Goal: Task Accomplishment & Management: Complete application form

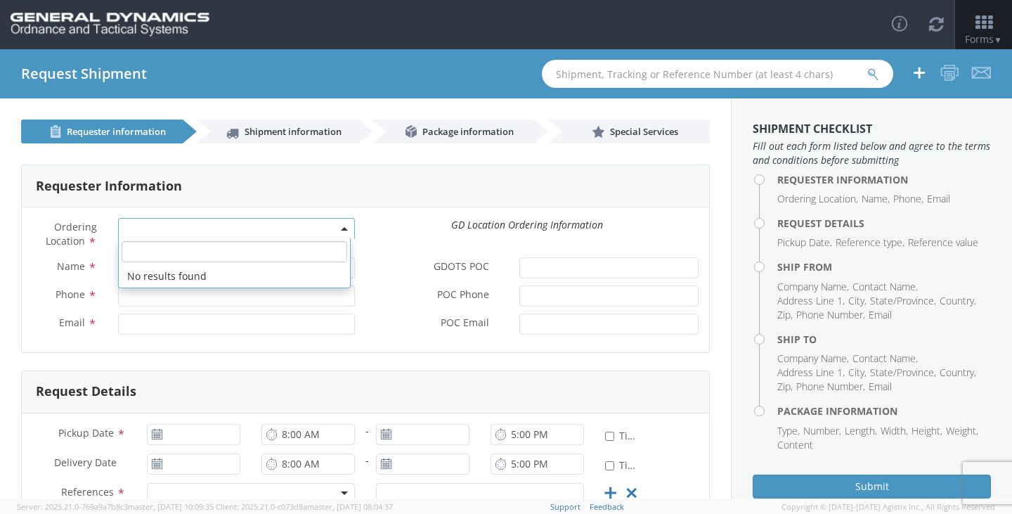
click at [167, 232] on span at bounding box center [236, 228] width 237 height 21
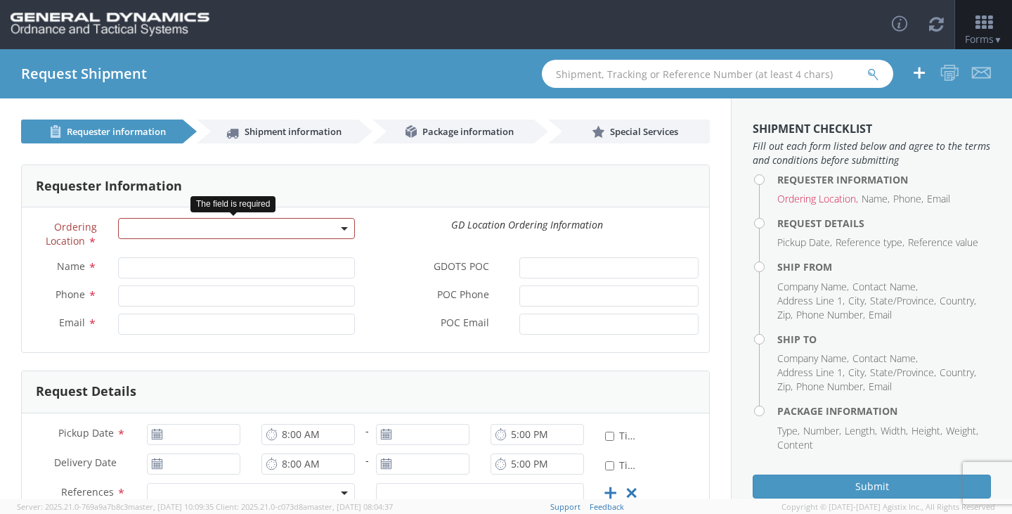
click at [169, 226] on span at bounding box center [236, 228] width 237 height 21
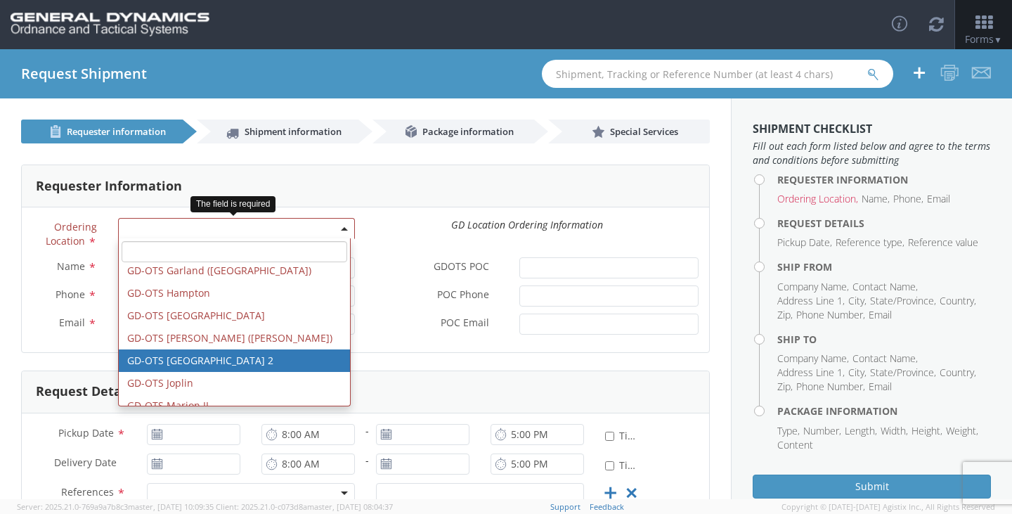
scroll to position [211, 0]
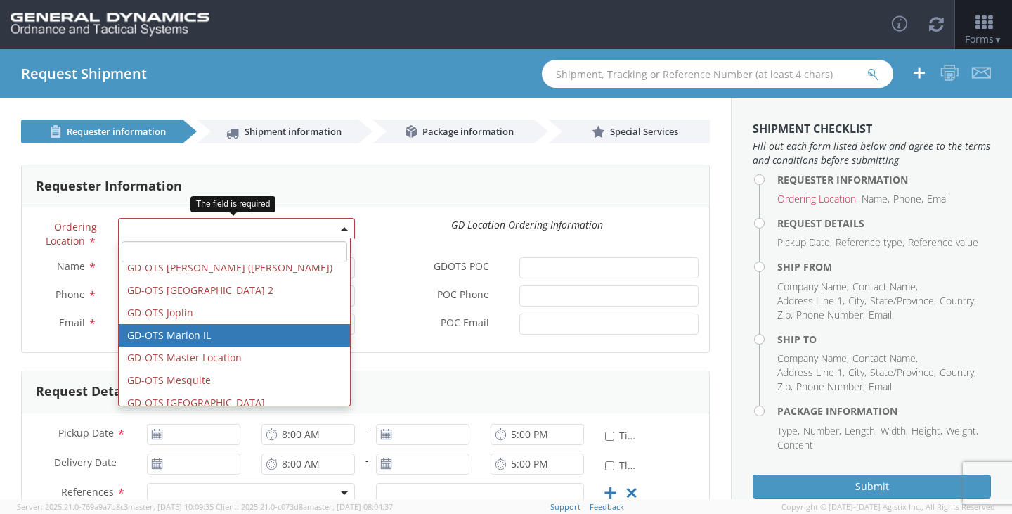
select select "313"
type input "[EMAIL_ADDRESS][DOMAIN_NAME]"
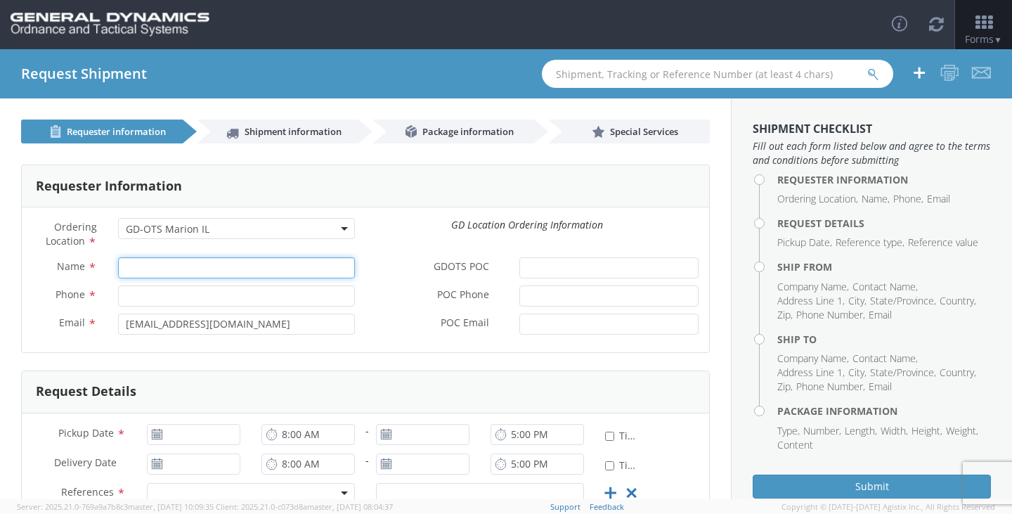
click at [183, 266] on input "Name *" at bounding box center [236, 267] width 237 height 21
type input "[PERSON_NAME]"
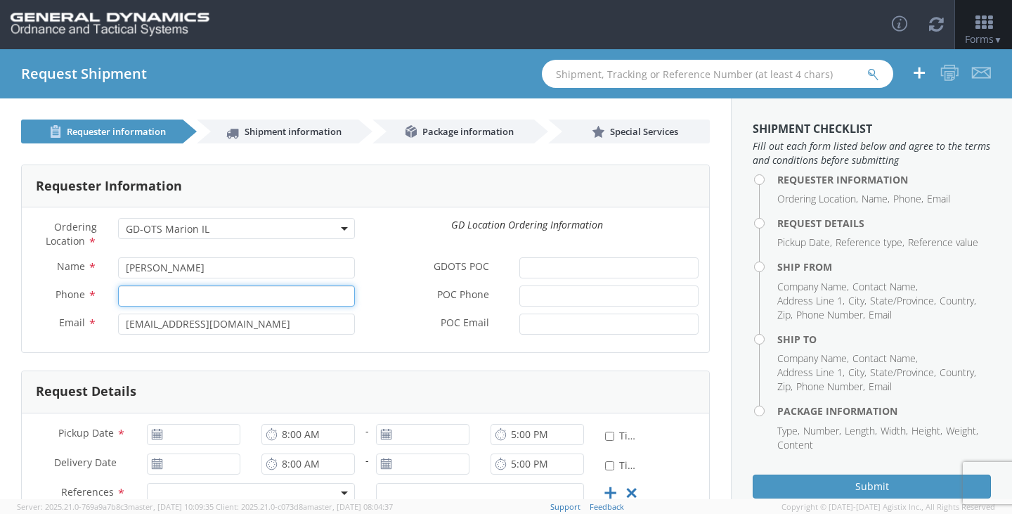
type input "2166626111"
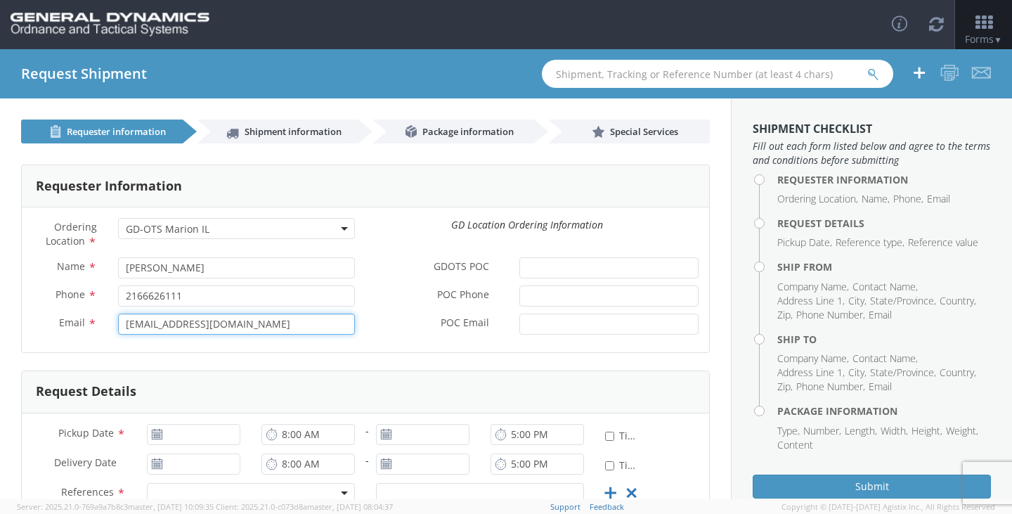
type input "[EMAIL_ADDRESS][DOMAIN_NAME]"
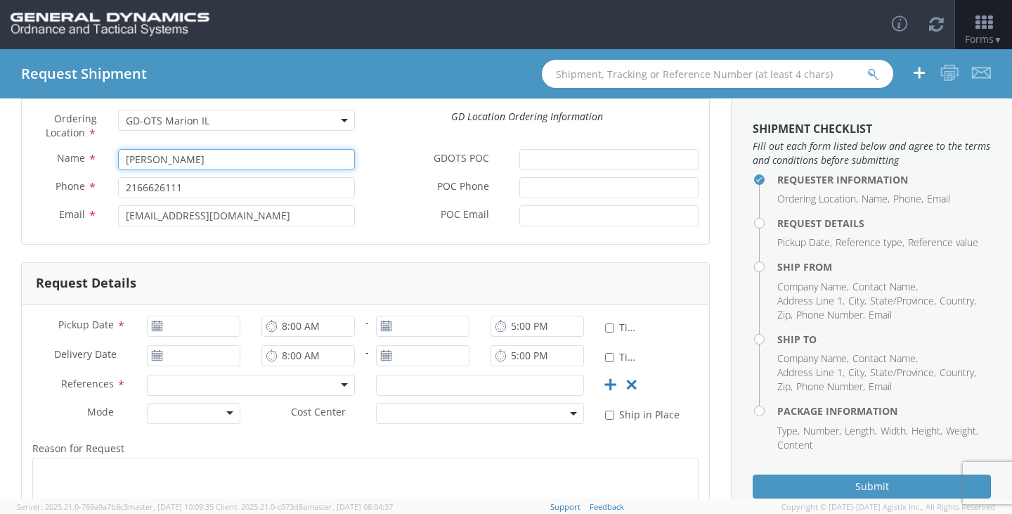
scroll to position [141, 0]
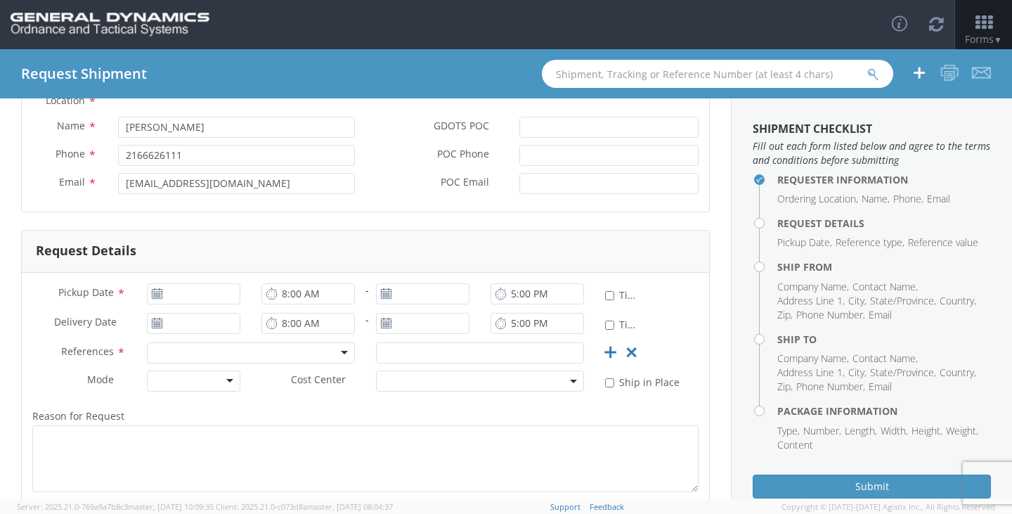
click at [159, 295] on use at bounding box center [157, 293] width 10 height 10
type input "[DATE]"
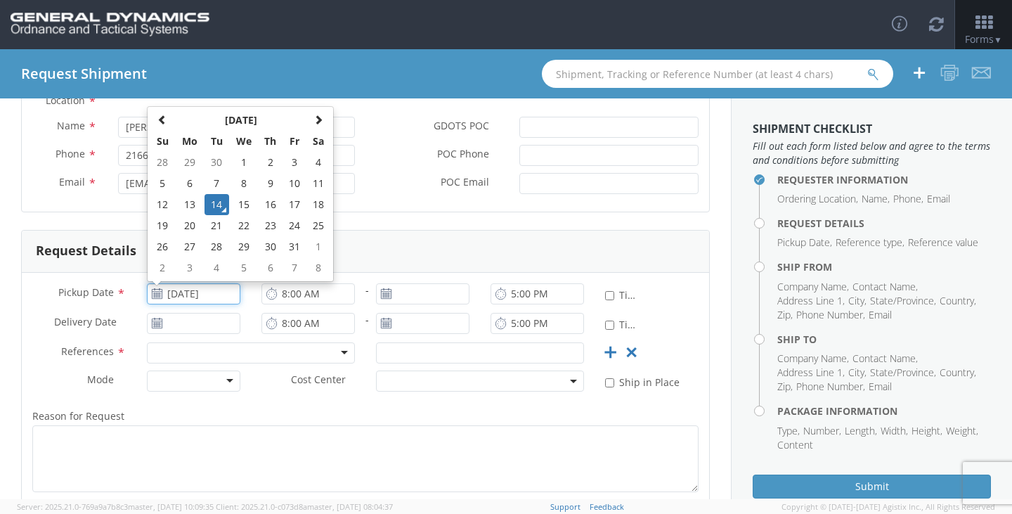
click at [176, 290] on input "[DATE]" at bounding box center [193, 293] width 93 height 21
click at [223, 202] on td "14" at bounding box center [217, 204] width 25 height 21
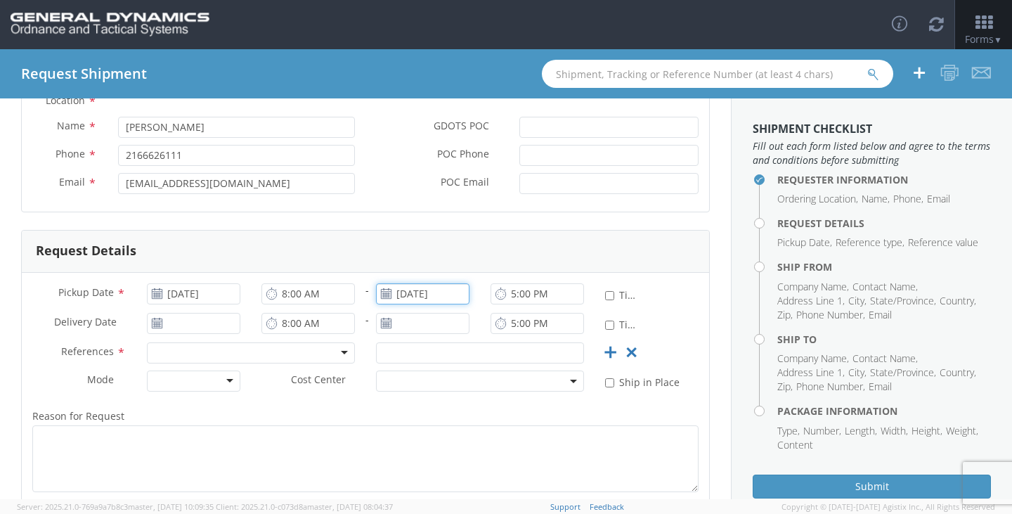
click at [432, 291] on input "[DATE]" at bounding box center [422, 293] width 93 height 21
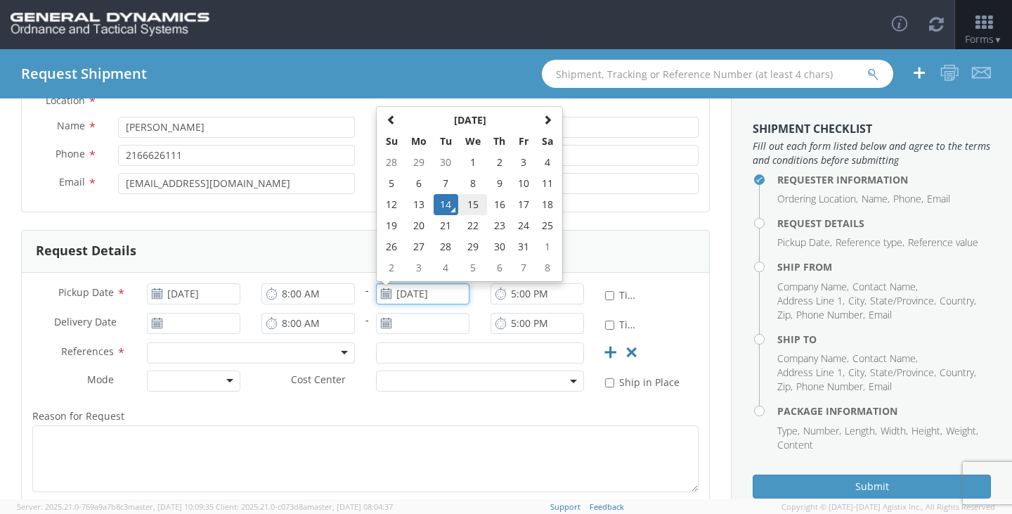
click at [470, 205] on td "15" at bounding box center [473, 204] width 30 height 21
type input "[DATE]"
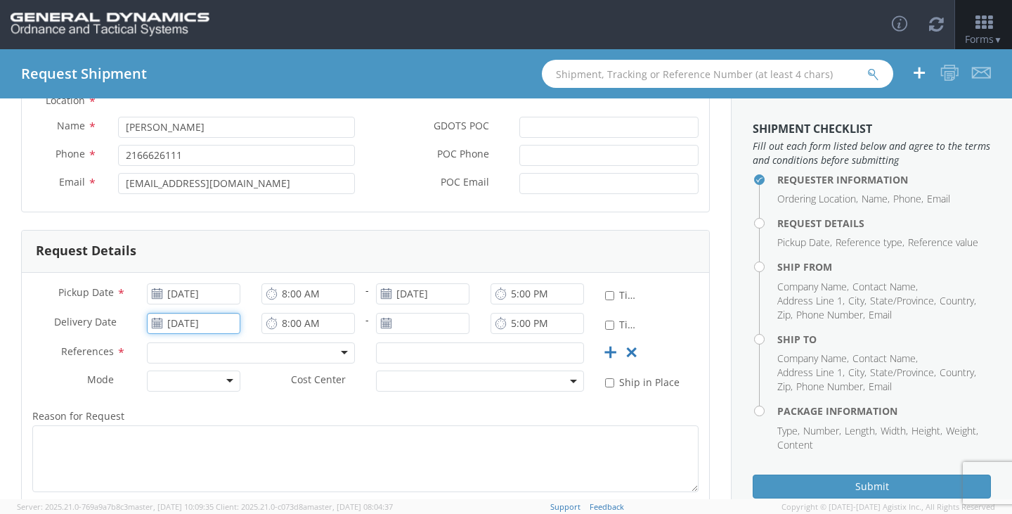
click at [200, 322] on input "[DATE]" at bounding box center [193, 323] width 93 height 21
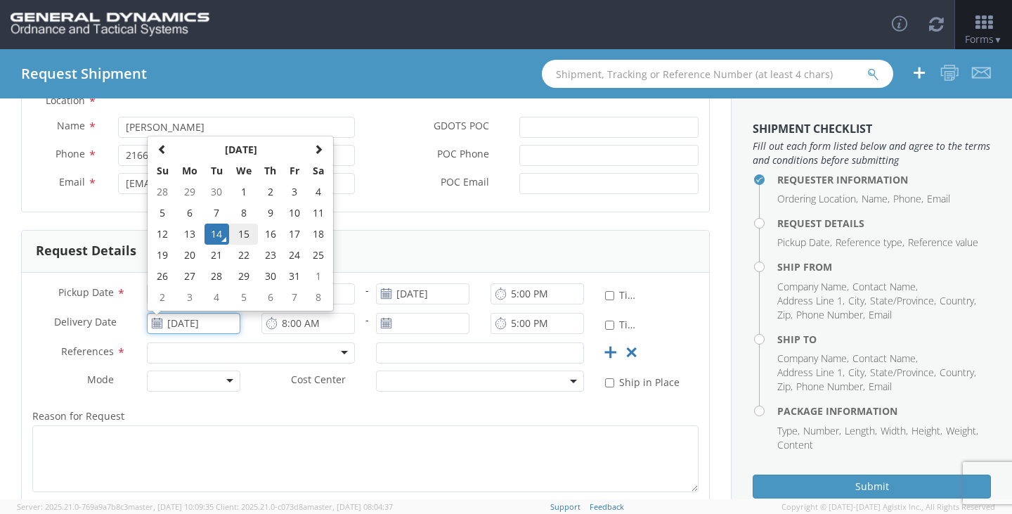
click at [244, 233] on td "15" at bounding box center [244, 234] width 30 height 21
type input "[DATE]"
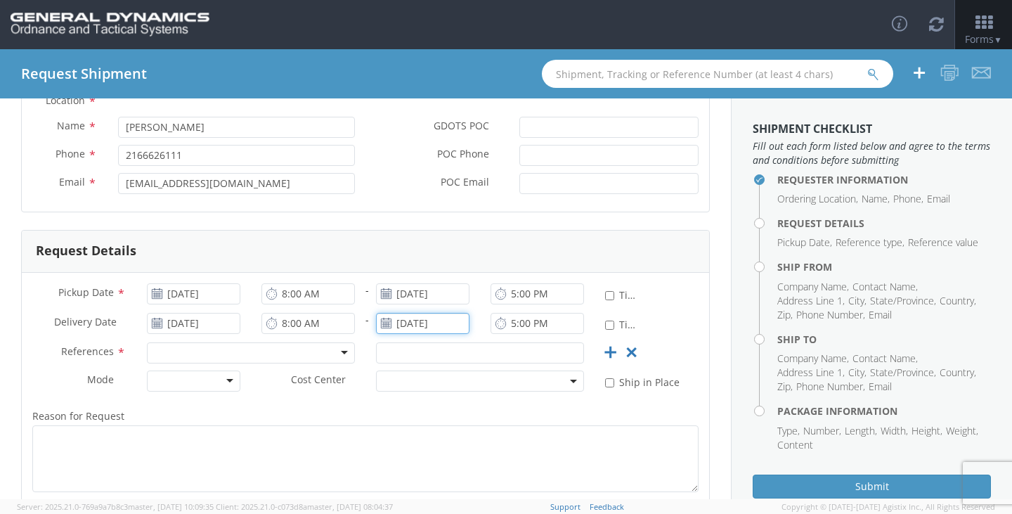
click at [427, 320] on input "[DATE]" at bounding box center [422, 323] width 93 height 21
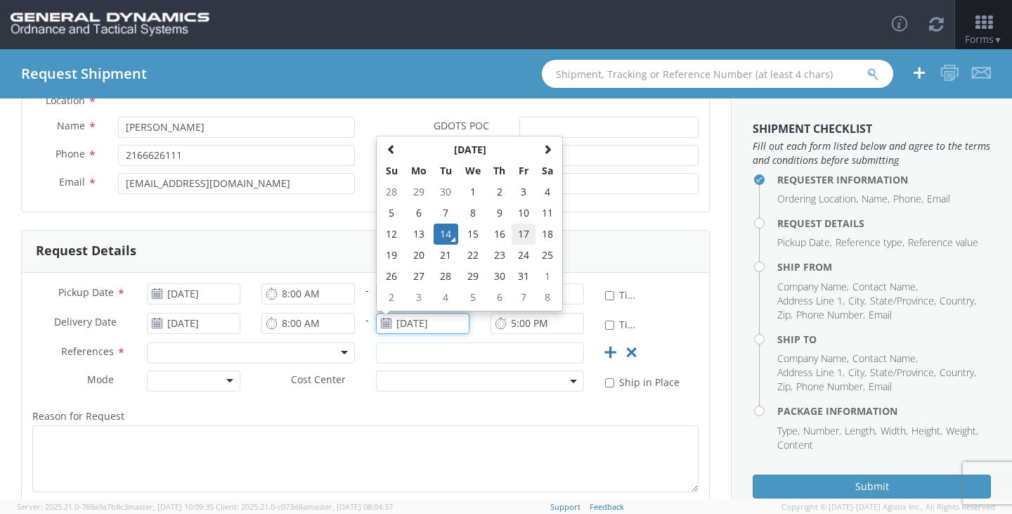
click at [513, 238] on td "17" at bounding box center [524, 234] width 24 height 21
type input "[DATE]"
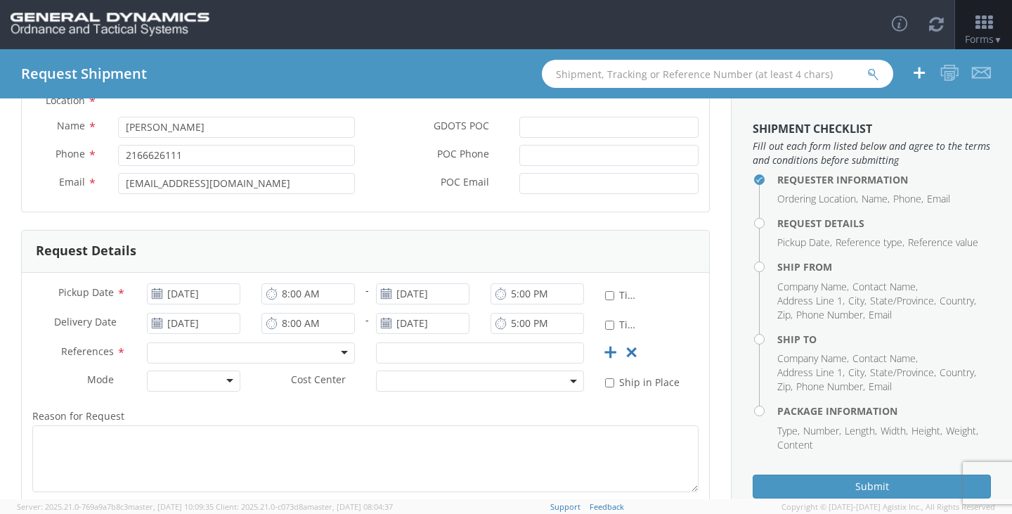
click at [284, 349] on div at bounding box center [251, 352] width 208 height 21
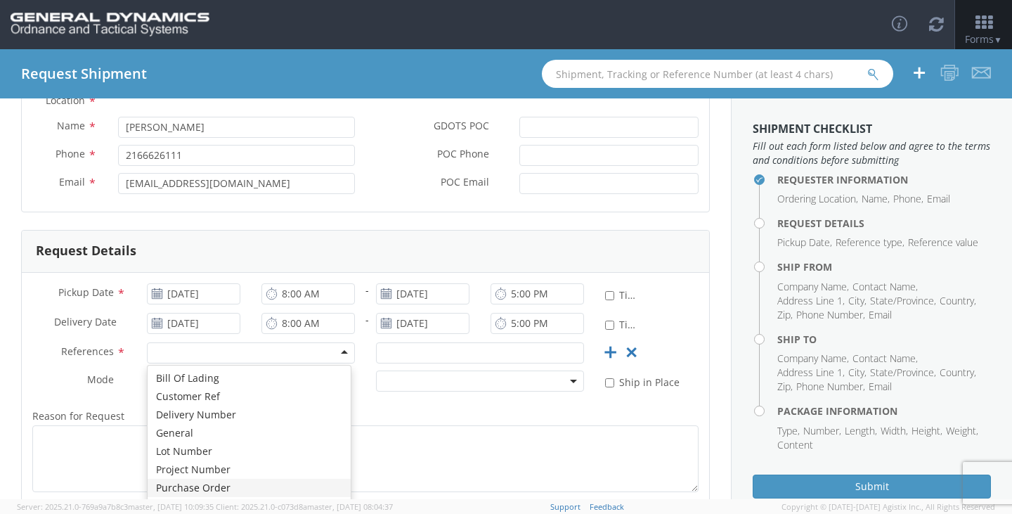
scroll to position [0, 0]
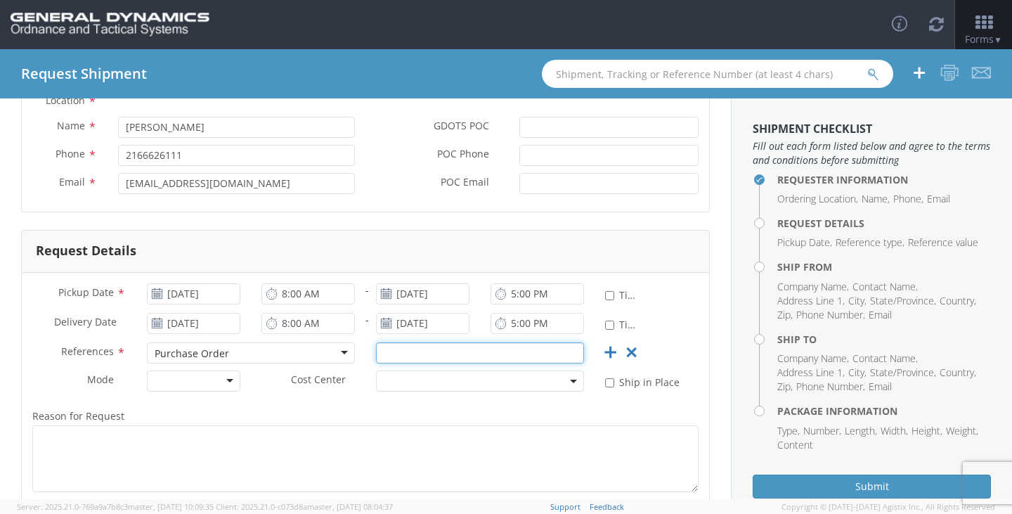
click at [415, 354] on input "text" at bounding box center [480, 352] width 208 height 21
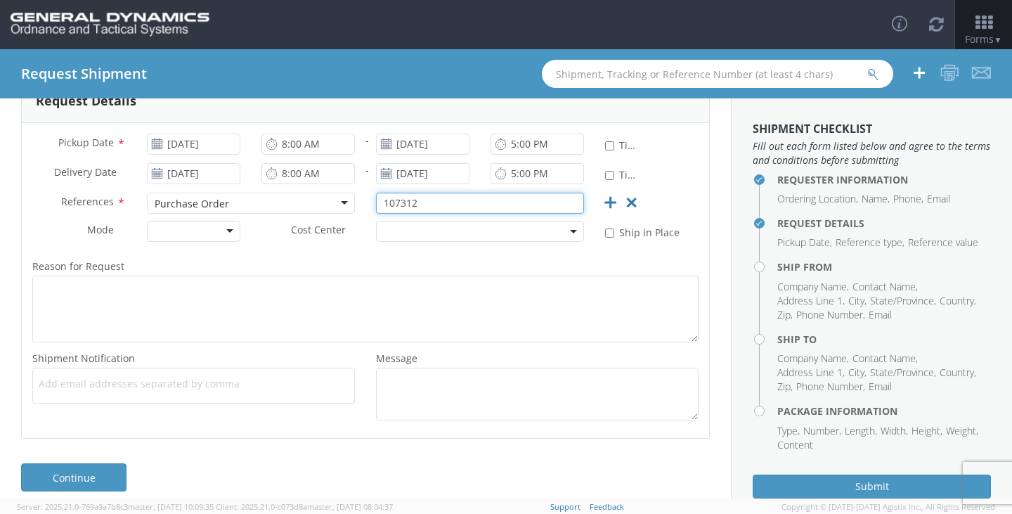
scroll to position [304, 0]
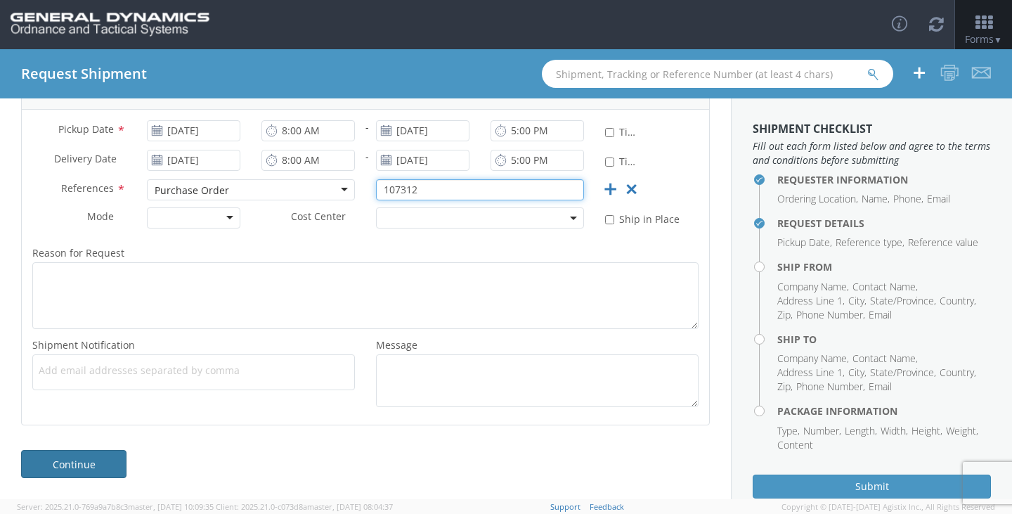
type input "107312"
click at [94, 467] on link "Continue" at bounding box center [73, 464] width 105 height 28
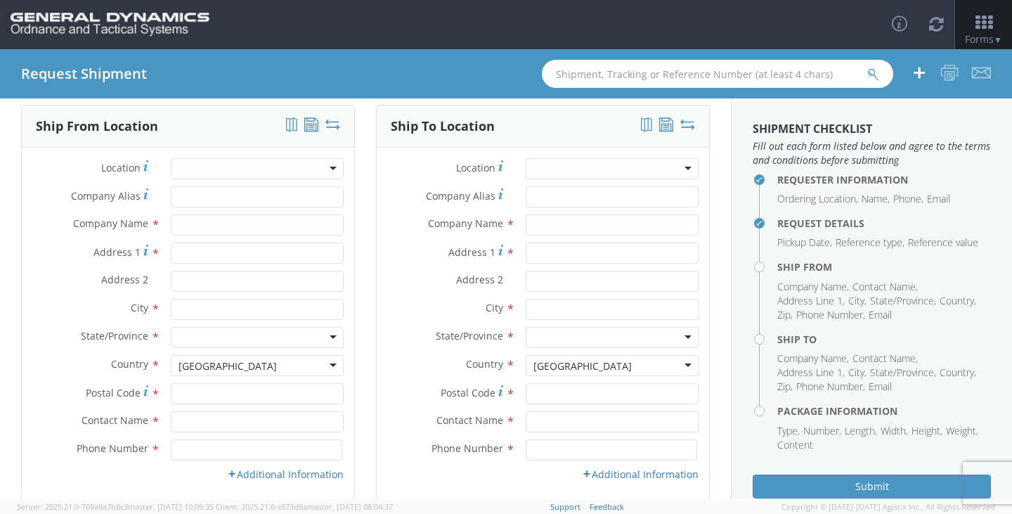
scroll to position [0, 0]
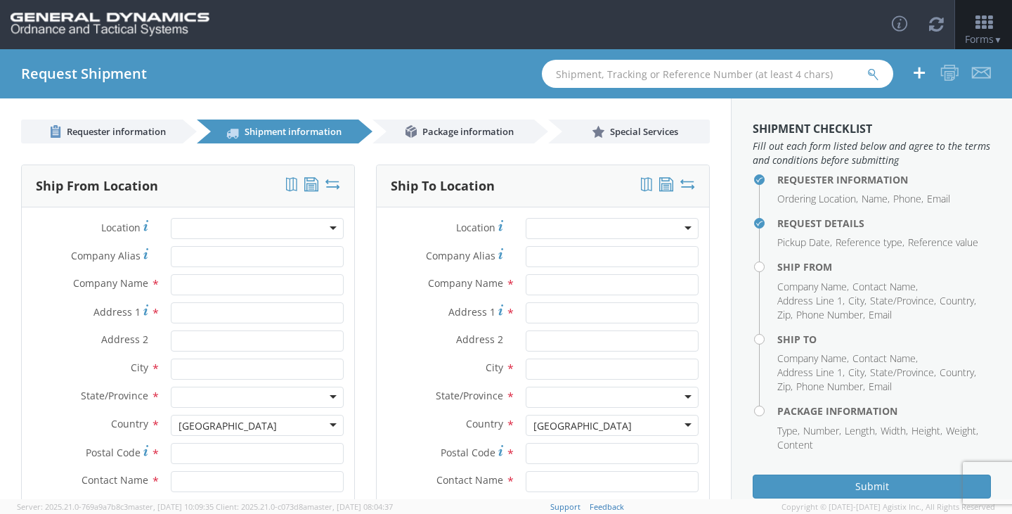
click at [262, 230] on div at bounding box center [257, 228] width 173 height 21
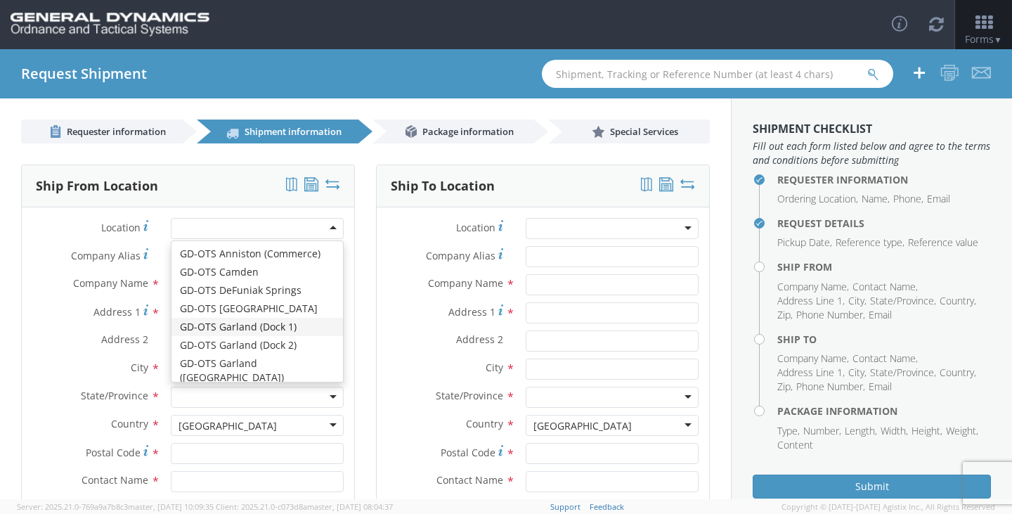
click at [366, 344] on div "Ship To Location Location * GD-OTS [GEOGRAPHIC_DATA] (Commerce) GD-OTS [GEOGRAP…" at bounding box center [543, 371] width 355 height 413
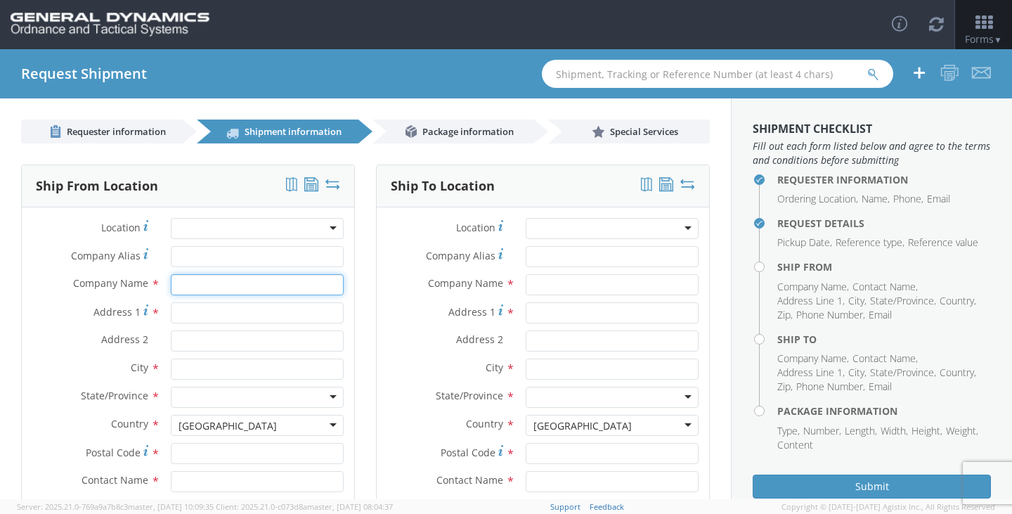
click at [228, 288] on input "text" at bounding box center [257, 284] width 173 height 21
type input "[PERSON_NAME] Steel"
type input "[STREET_ADDRESS]"
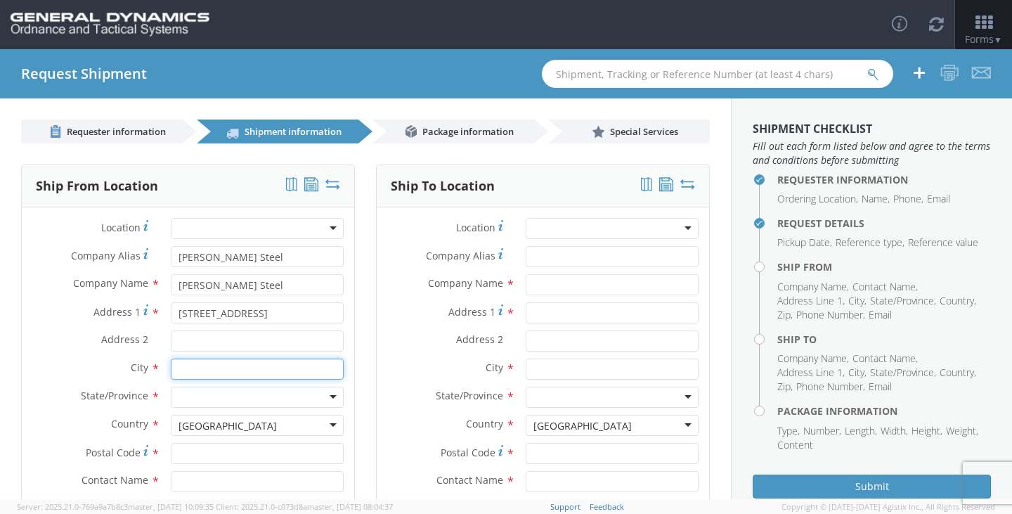
type input "[GEOGRAPHIC_DATA]"
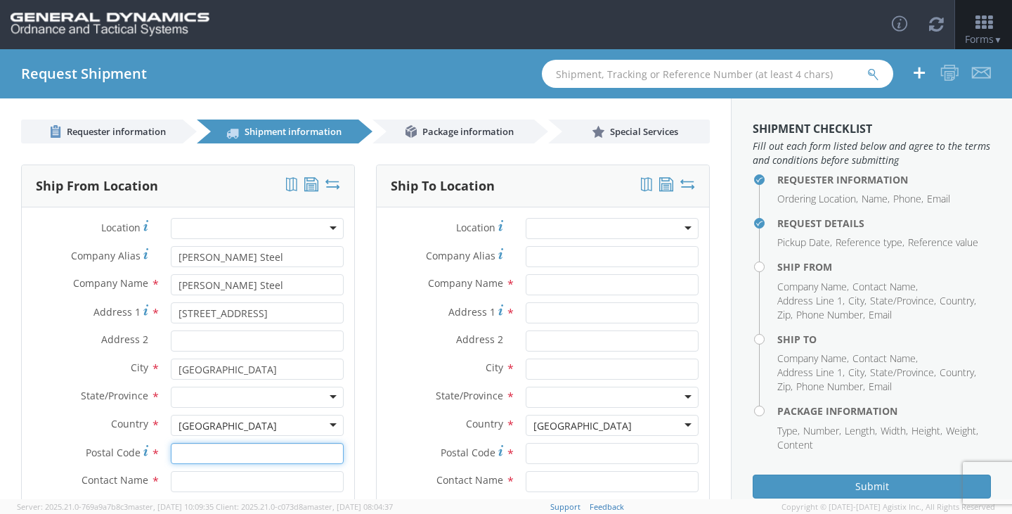
type input "44137"
type input "[PERSON_NAME]"
type input "2166626111"
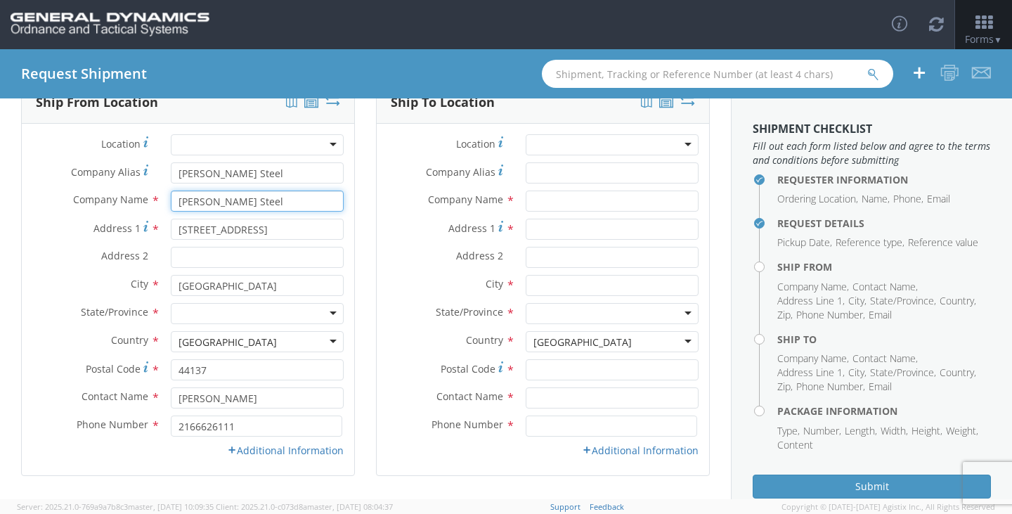
scroll to position [134, 0]
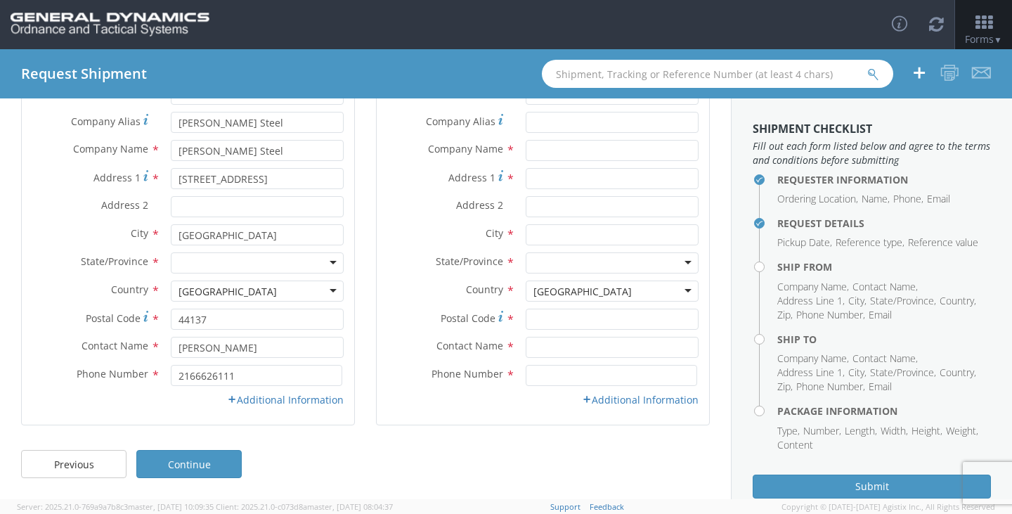
click at [240, 266] on div at bounding box center [257, 262] width 173 height 21
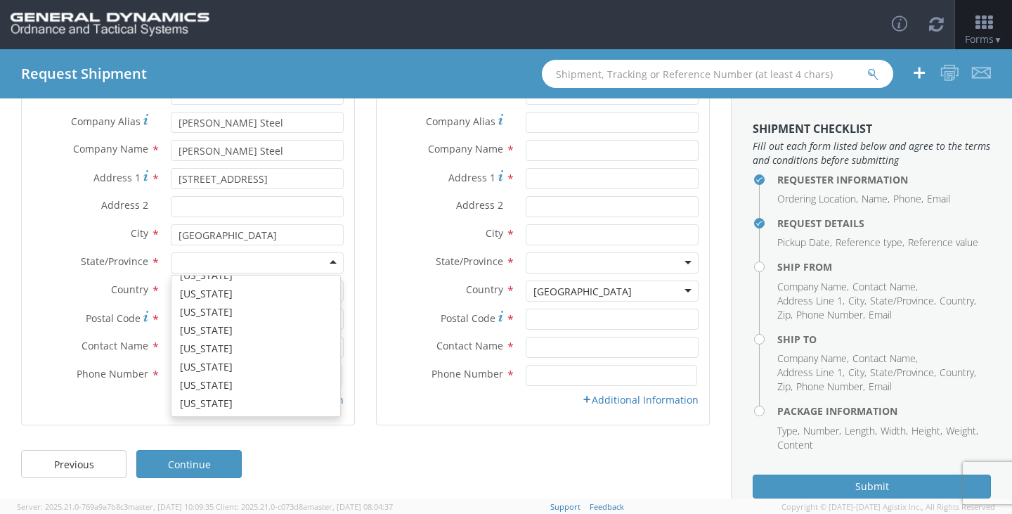
scroll to position [679, 0]
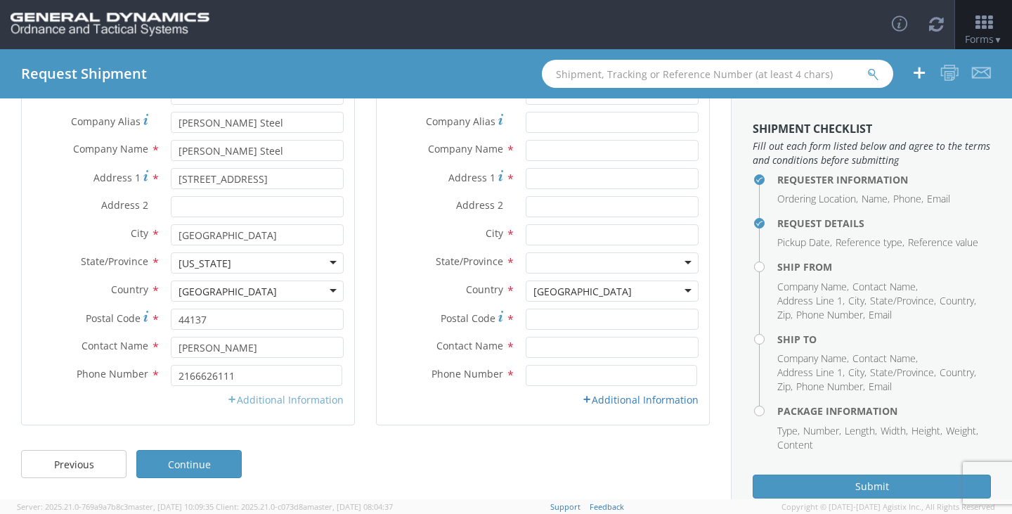
click at [250, 402] on link "Additional Information" at bounding box center [285, 399] width 117 height 13
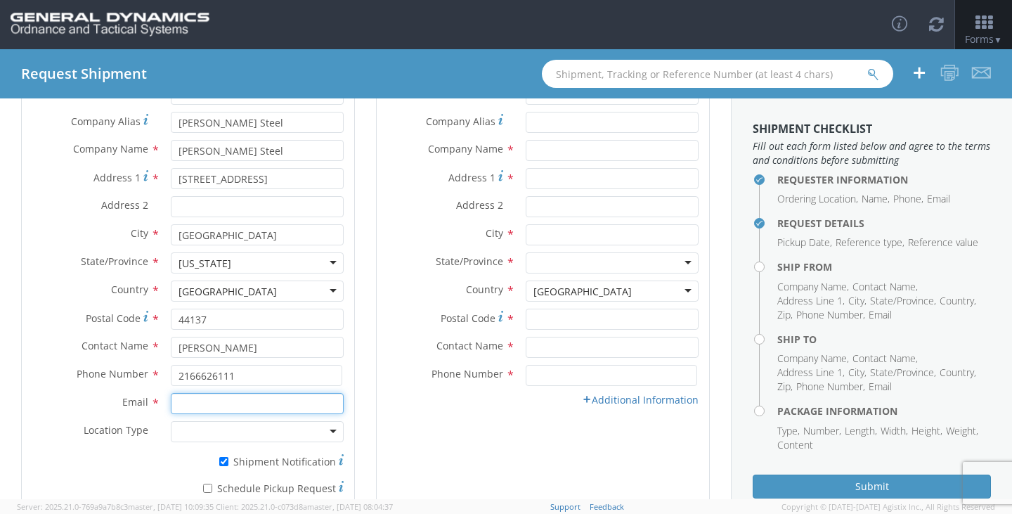
click at [229, 408] on input "Email *" at bounding box center [257, 403] width 173 height 21
type input "[EMAIL_ADDRESS][DOMAIN_NAME]"
click at [366, 445] on div "Ship To Location Location * GD-OTS [GEOGRAPHIC_DATA] (Commerce) GD-OTS [GEOGRAP…" at bounding box center [543, 291] width 355 height 522
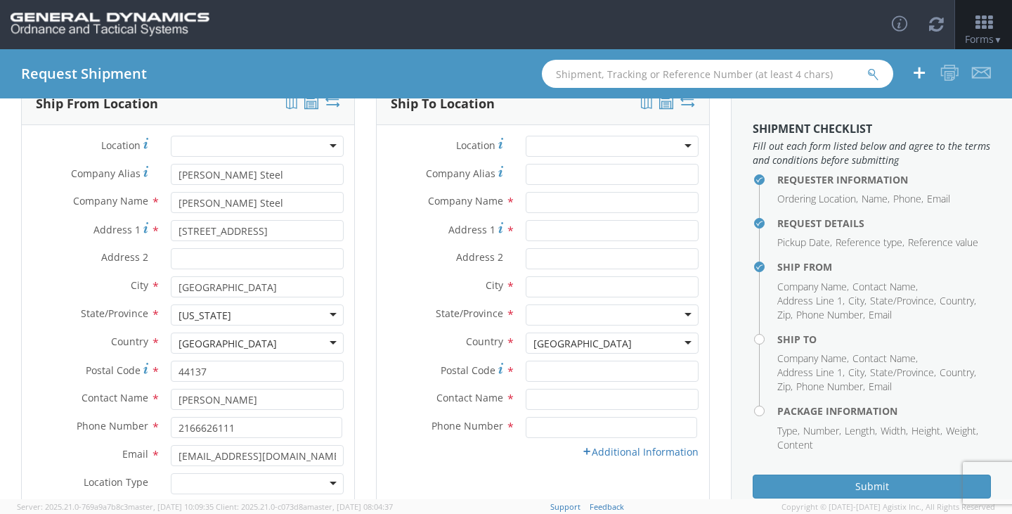
scroll to position [0, 0]
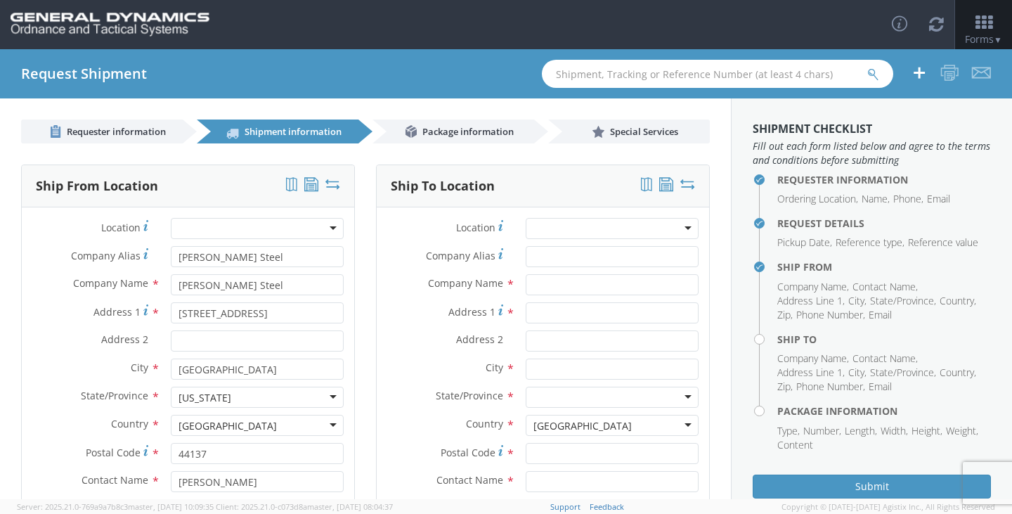
click at [561, 229] on div at bounding box center [612, 228] width 173 height 21
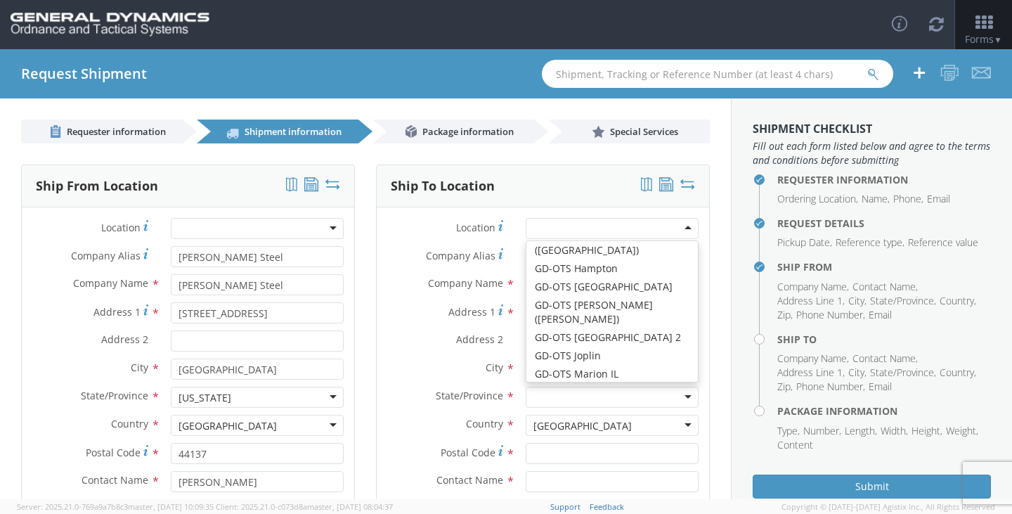
scroll to position [141, 0]
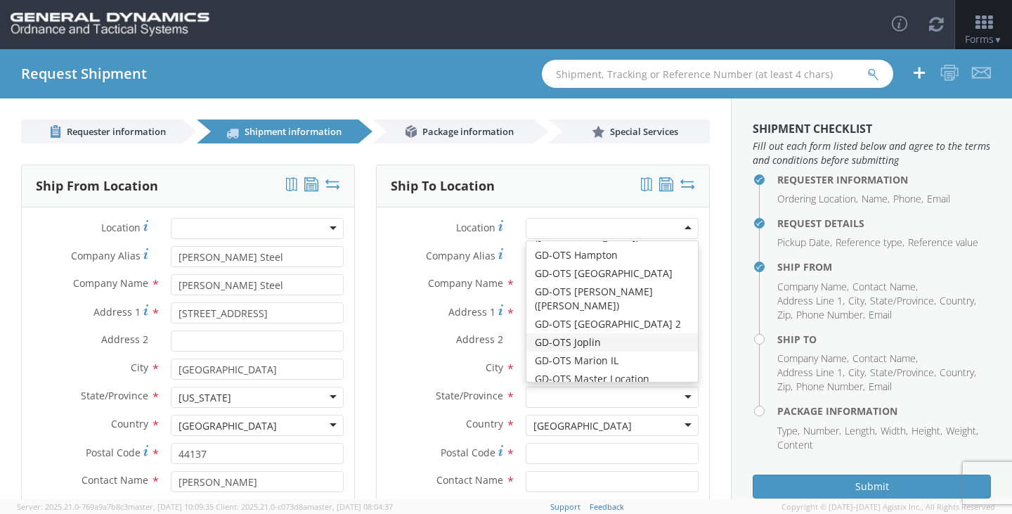
click at [437, 378] on div "City *" at bounding box center [543, 369] width 333 height 21
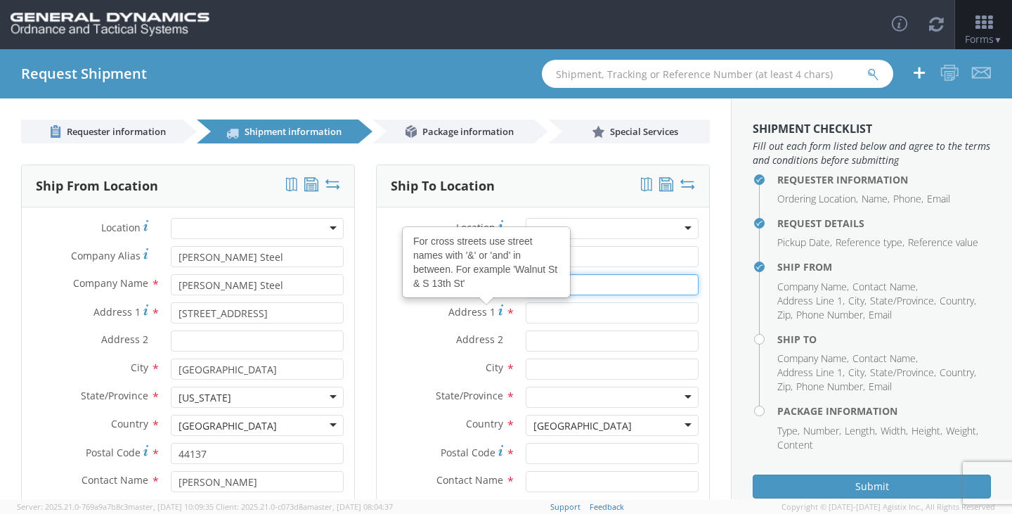
click at [578, 285] on input "text" at bounding box center [612, 284] width 173 height 21
type input "General Dynamics"
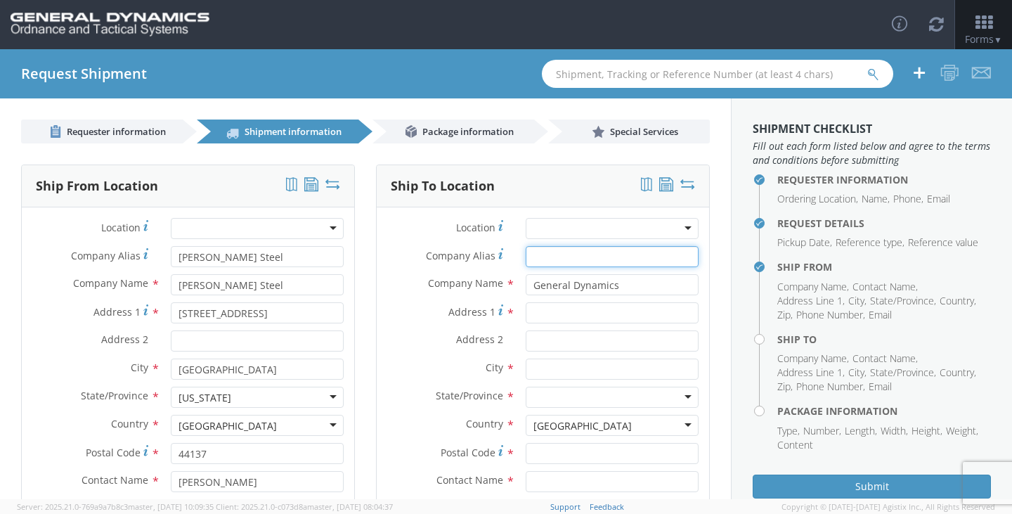
type input "General Dynamics"
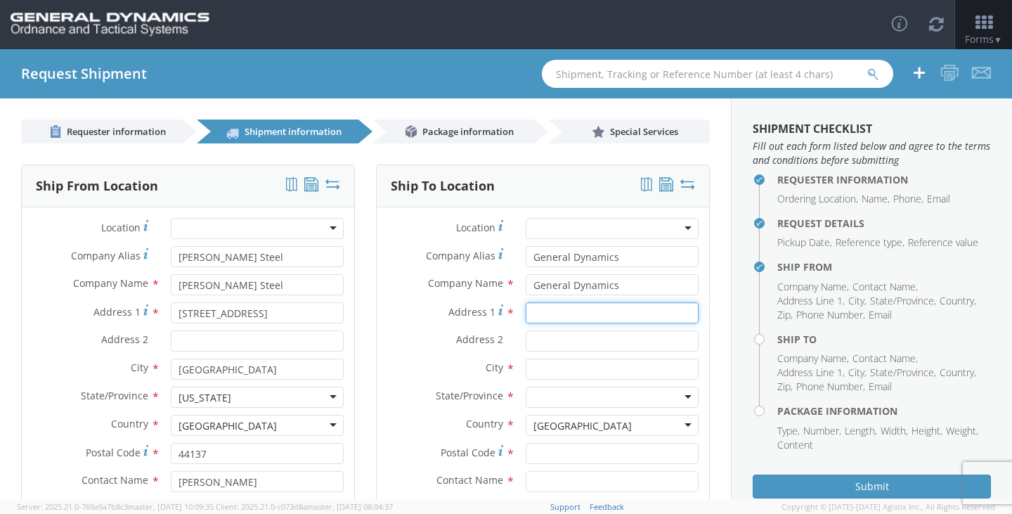
type input "[STREET_ADDRESS]"
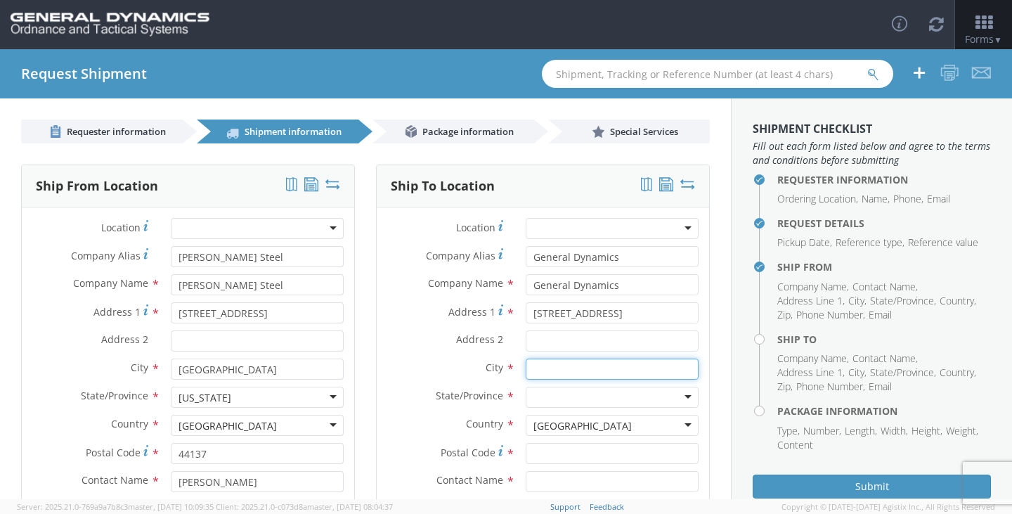
type input "[PERSON_NAME]"
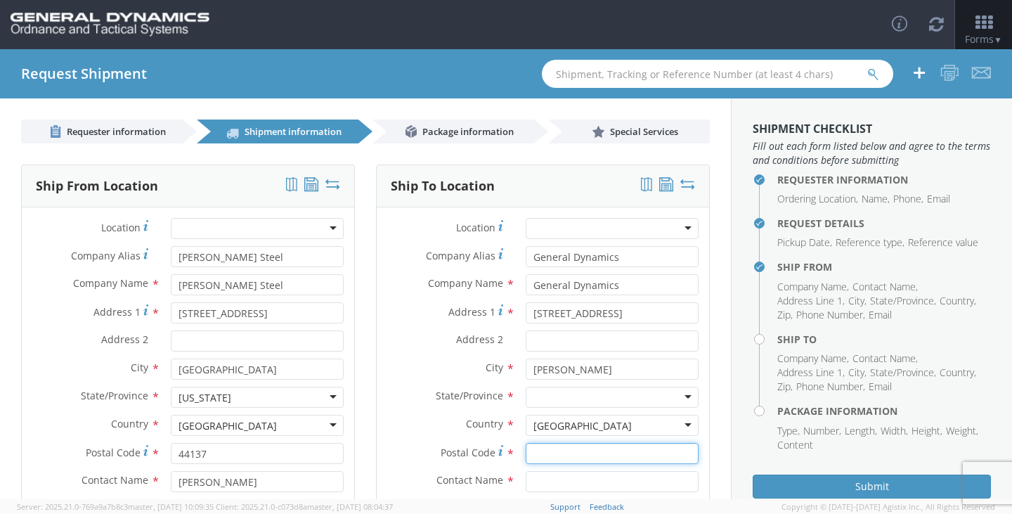
type input "62959"
type input "[PERSON_NAME]"
type input "6189939458"
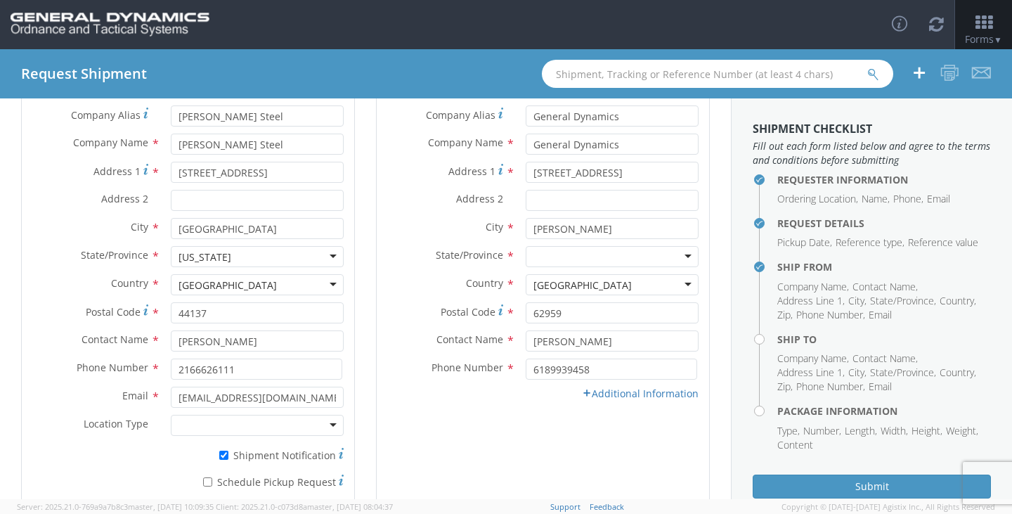
click at [568, 257] on div at bounding box center [612, 256] width 173 height 21
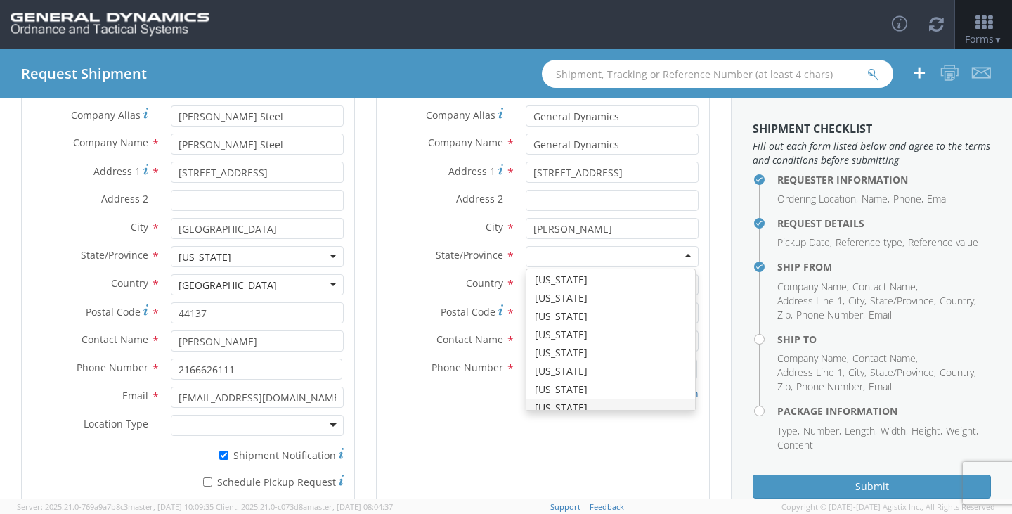
scroll to position [211, 0]
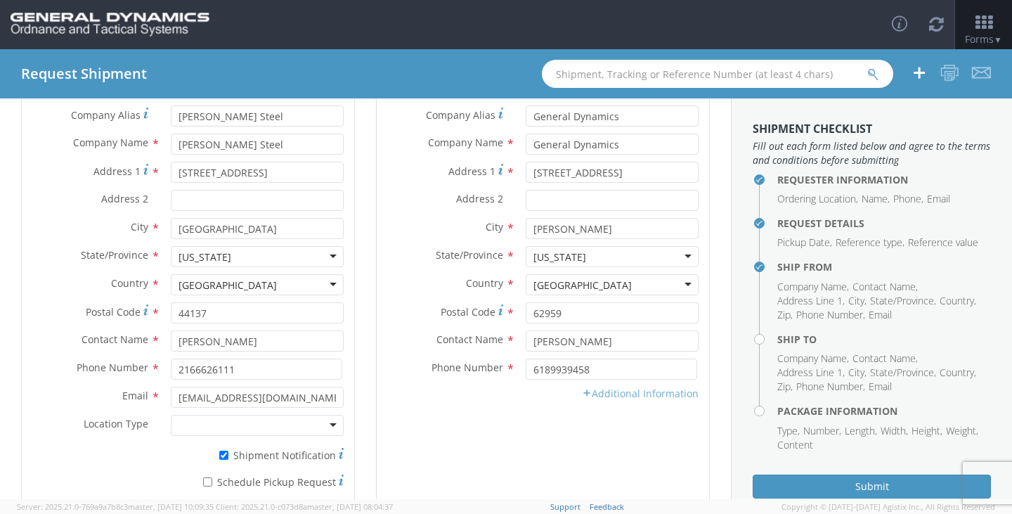
click at [598, 396] on link "Additional Information" at bounding box center [640, 393] width 117 height 13
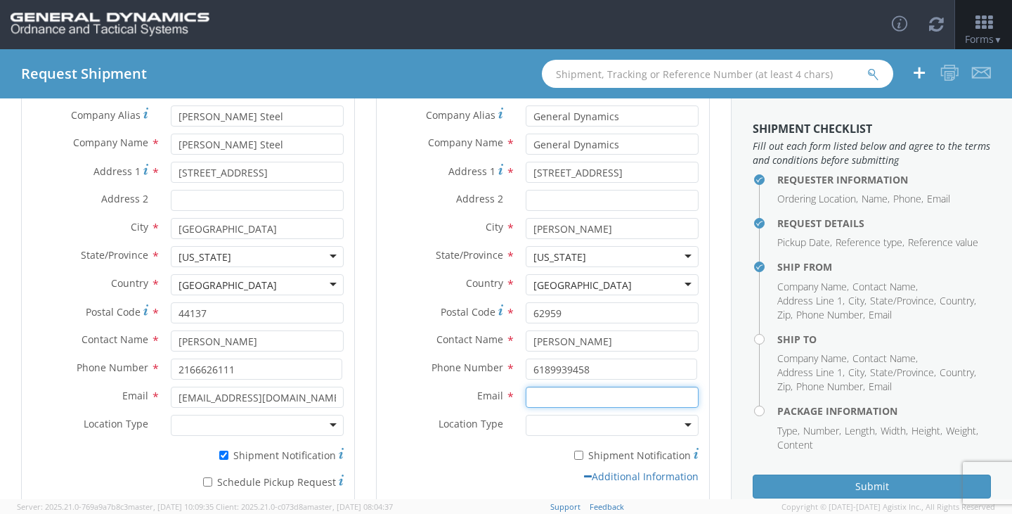
click at [541, 398] on input "Email *" at bounding box center [612, 397] width 173 height 21
type input "[PERSON_NAME][EMAIL_ADDRESS][PERSON_NAME][DOMAIN_NAME]"
click at [386, 408] on div "Email * [PERSON_NAME][EMAIL_ADDRESS][PERSON_NAME][DOMAIN_NAME]" at bounding box center [543, 401] width 333 height 28
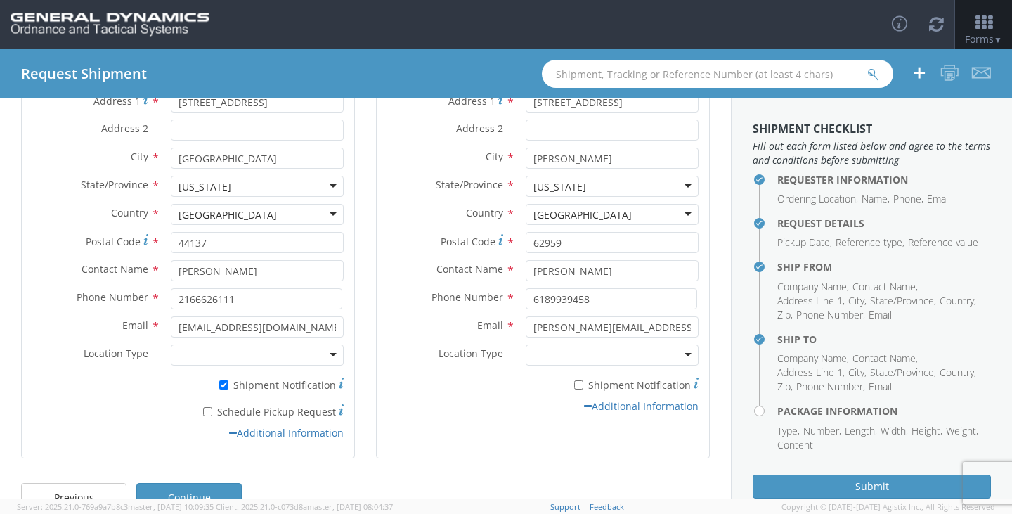
scroll to position [244, 0]
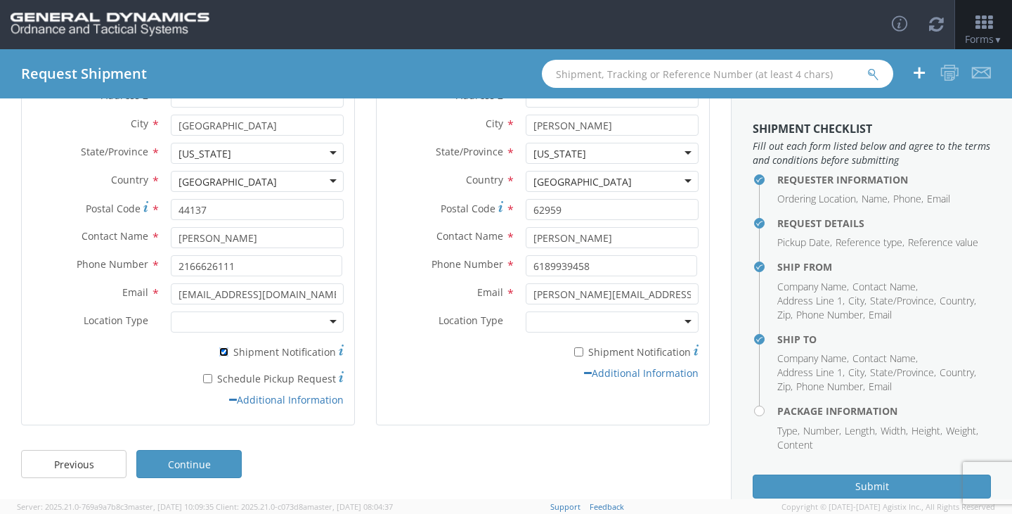
click at [224, 349] on input "* Shipment Notification" at bounding box center [223, 351] width 9 height 9
checkbox input "false"
click at [209, 464] on link "Continue" at bounding box center [188, 464] width 105 height 28
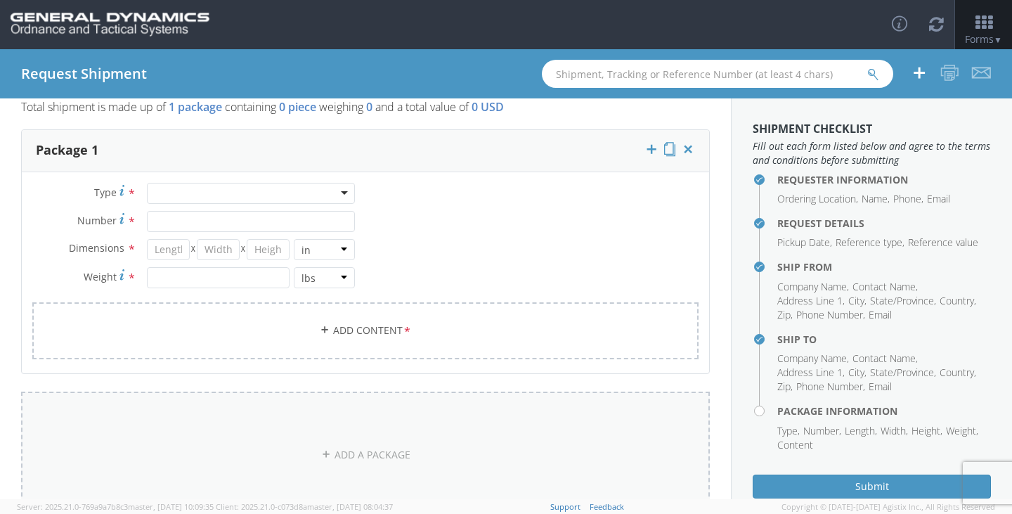
scroll to position [0, 0]
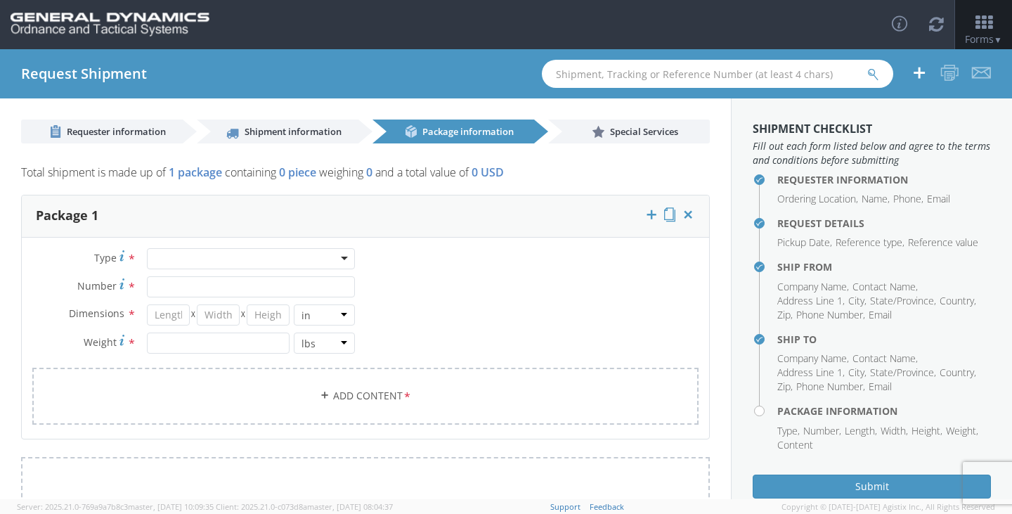
click at [207, 262] on div at bounding box center [251, 258] width 208 height 21
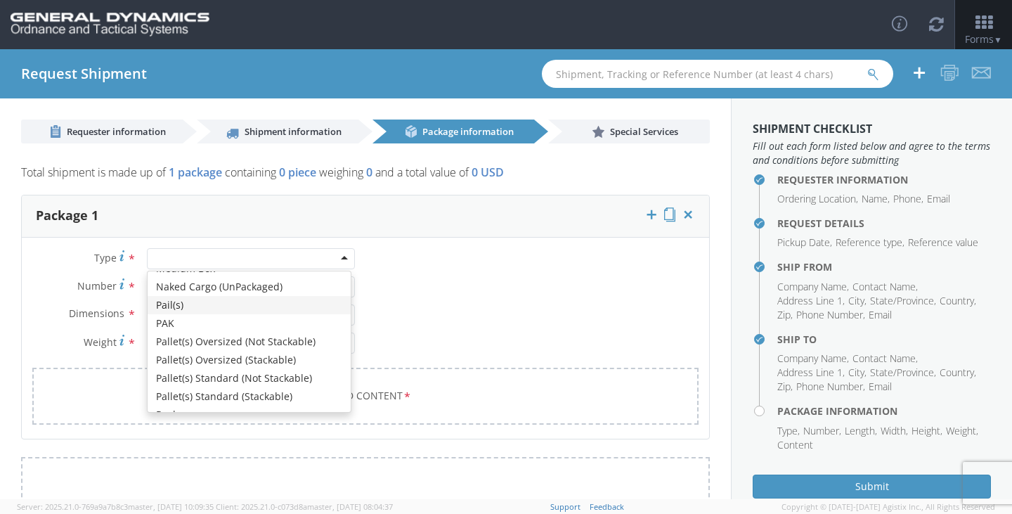
scroll to position [422, 0]
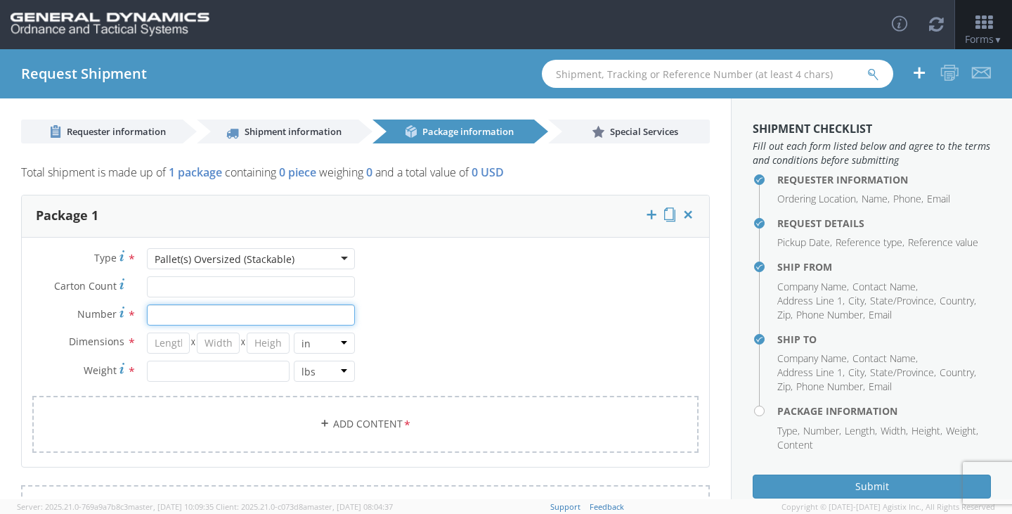
click at [179, 316] on input "Number *" at bounding box center [251, 314] width 208 height 21
type input "42"
click at [169, 344] on input "number" at bounding box center [168, 343] width 43 height 21
type input "120"
type input "60"
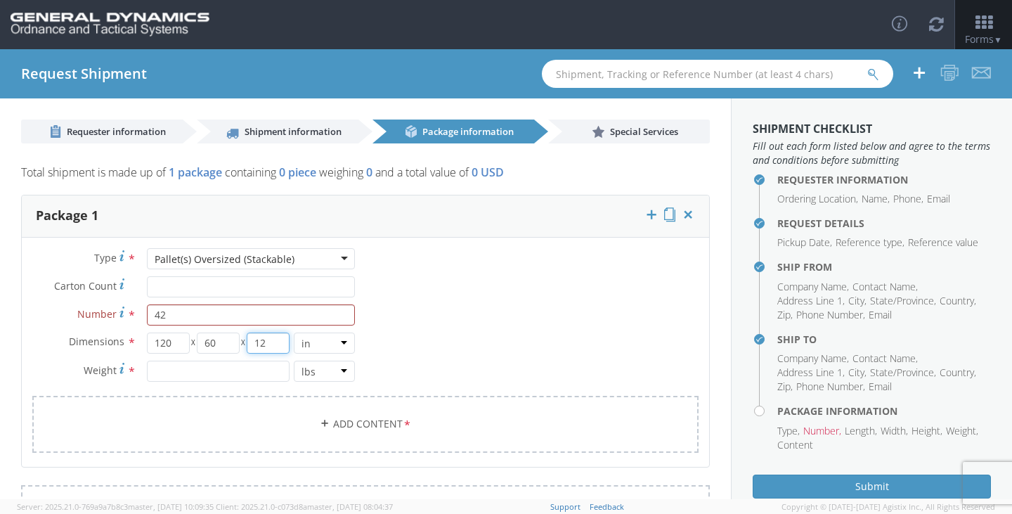
type input "12"
click at [205, 373] on input "number" at bounding box center [218, 371] width 143 height 21
type input "42880"
click at [383, 427] on link "Add Content *" at bounding box center [365, 424] width 666 height 57
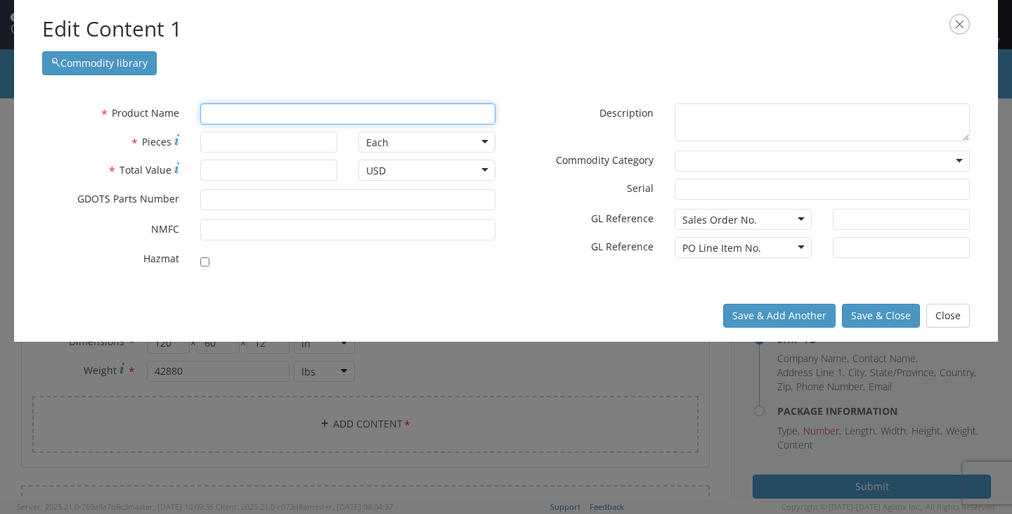
click at [277, 111] on input "text" at bounding box center [347, 113] width 295 height 21
type input "steel plates"
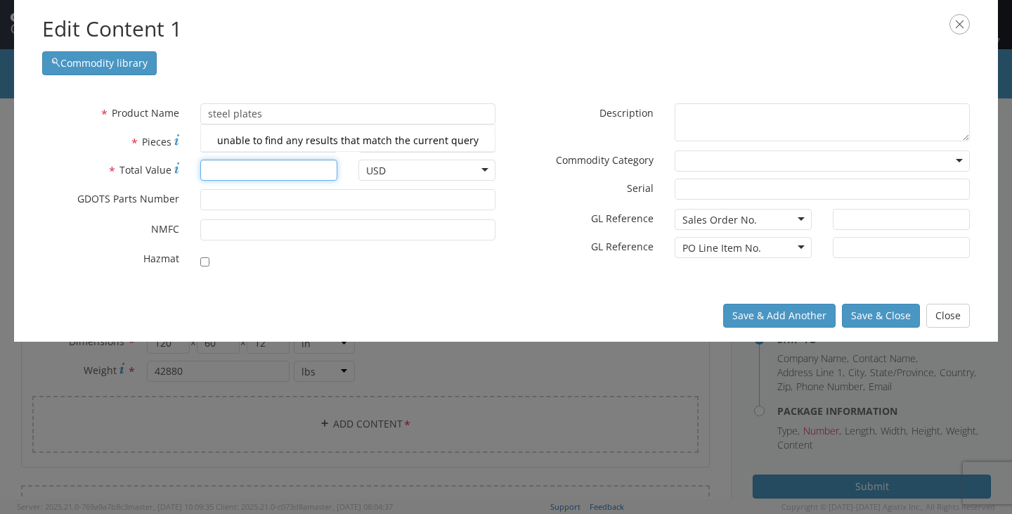
click at [247, 171] on input "* Total Value" at bounding box center [268, 170] width 137 height 21
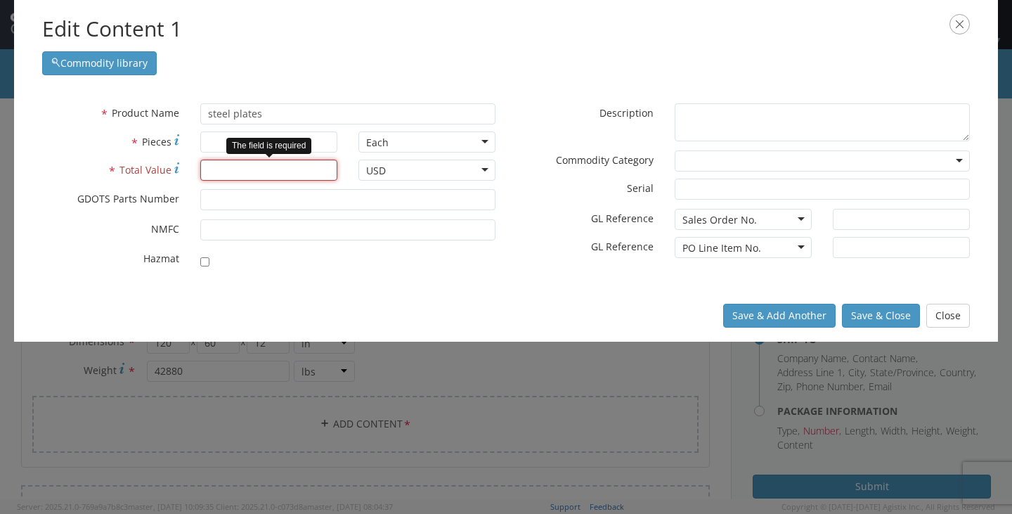
click at [311, 169] on input "* Total Value" at bounding box center [268, 170] width 137 height 21
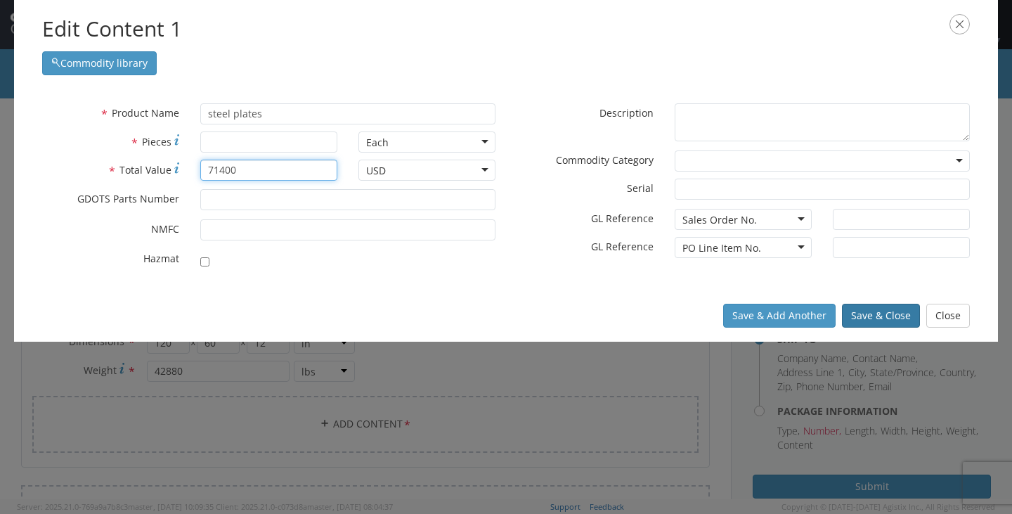
type input "71400"
click at [880, 316] on button "Save & Close" at bounding box center [881, 316] width 78 height 24
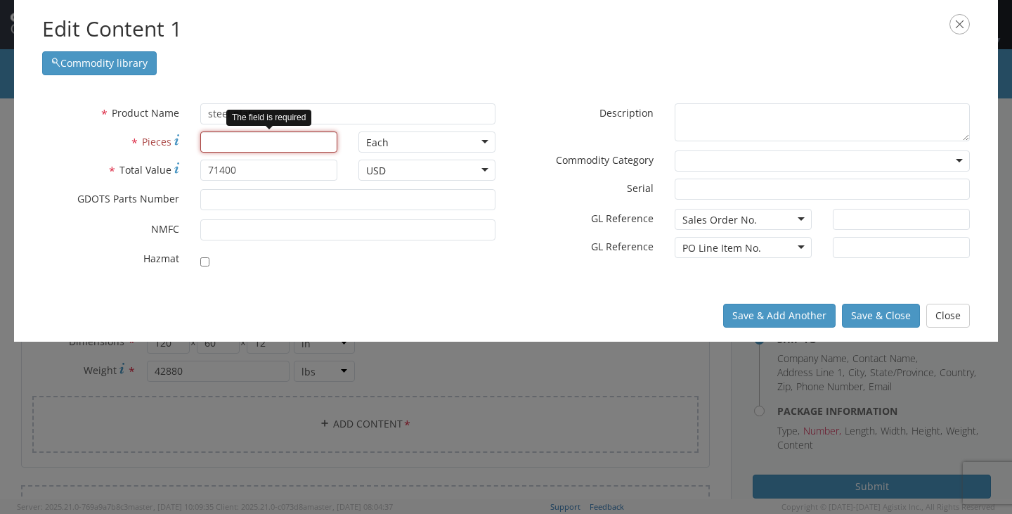
click at [272, 148] on input "* Pieces" at bounding box center [268, 141] width 137 height 21
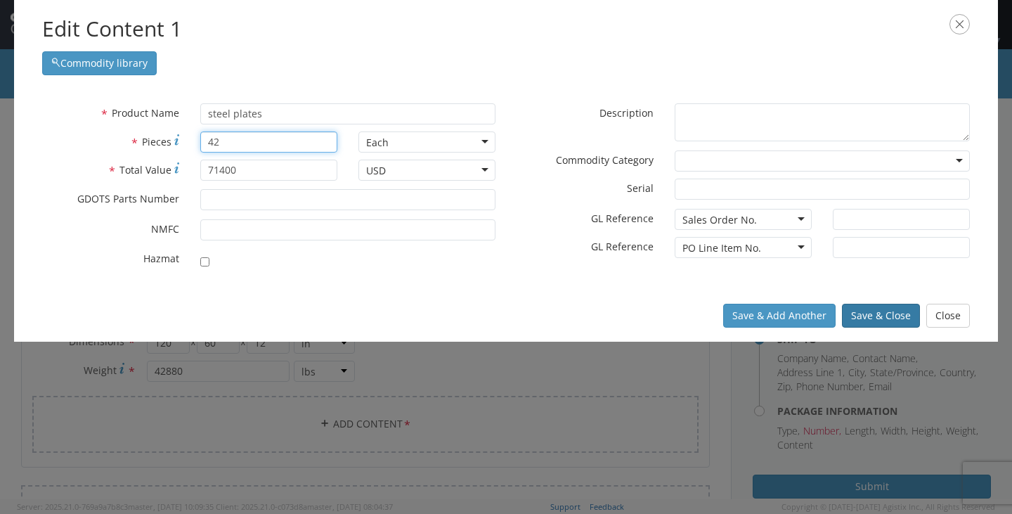
type input "42"
click at [894, 318] on button "Save & Close" at bounding box center [881, 316] width 78 height 24
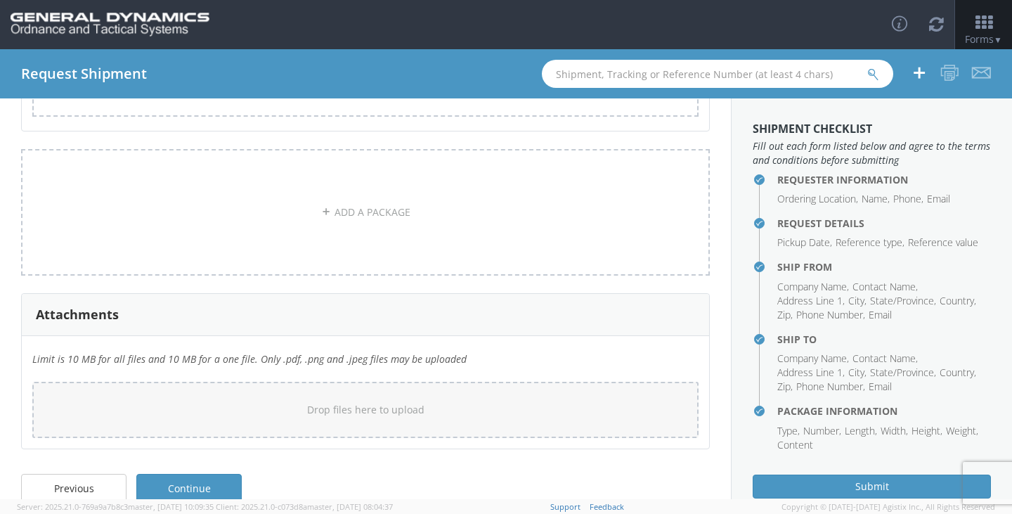
scroll to position [444, 0]
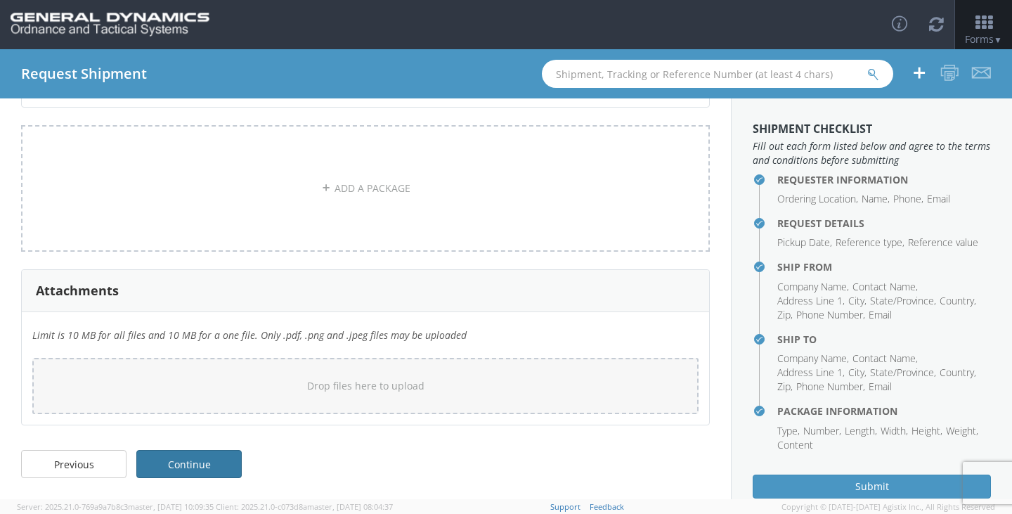
click at [231, 467] on link "Continue" at bounding box center [188, 464] width 105 height 28
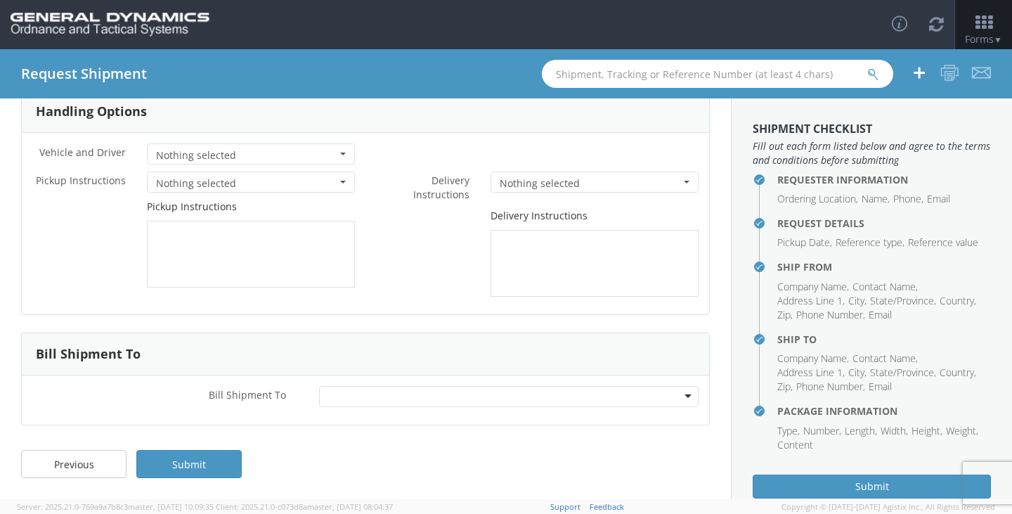
scroll to position [75, 0]
click at [190, 457] on link "Submit" at bounding box center [188, 464] width 105 height 28
